Goal: Navigation & Orientation: Find specific page/section

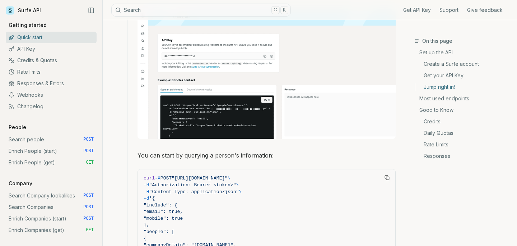
scroll to position [566, 0]
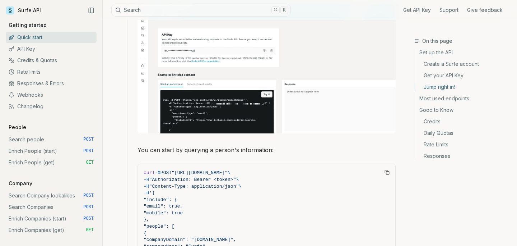
click at [222, 103] on img at bounding box center [266, 68] width 258 height 129
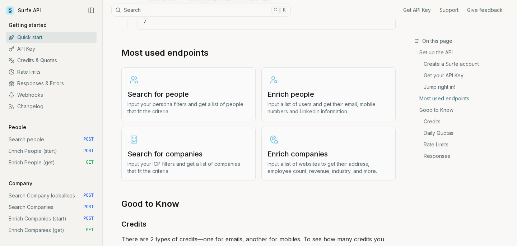
scroll to position [815, 0]
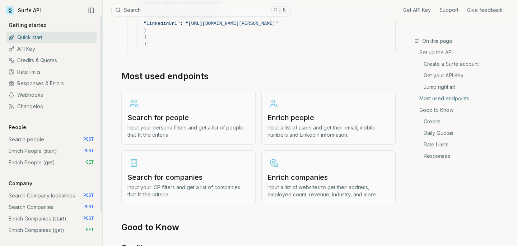
click at [28, 48] on link "API Key" at bounding box center [51, 48] width 91 height 11
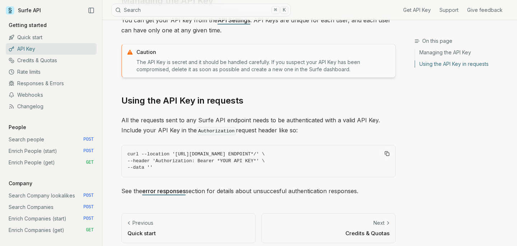
scroll to position [109, 0]
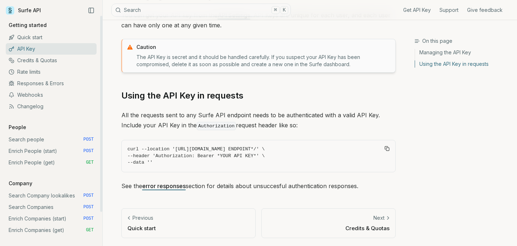
click at [34, 38] on link "Quick start" at bounding box center [51, 37] width 91 height 11
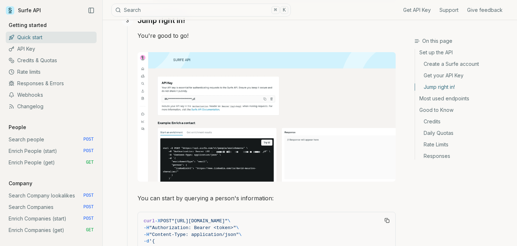
scroll to position [520, 0]
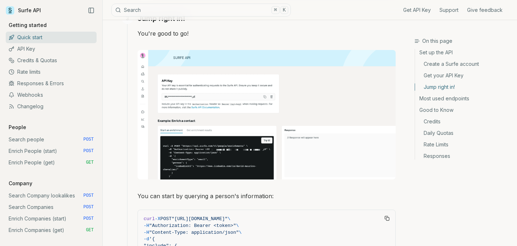
click at [201, 118] on img at bounding box center [266, 114] width 258 height 129
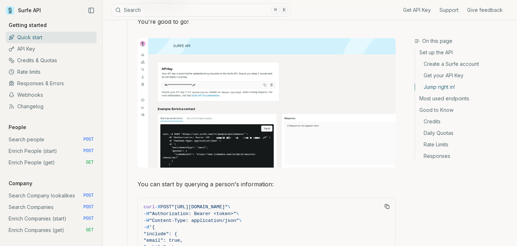
scroll to position [535, 0]
